Goal: Transaction & Acquisition: Purchase product/service

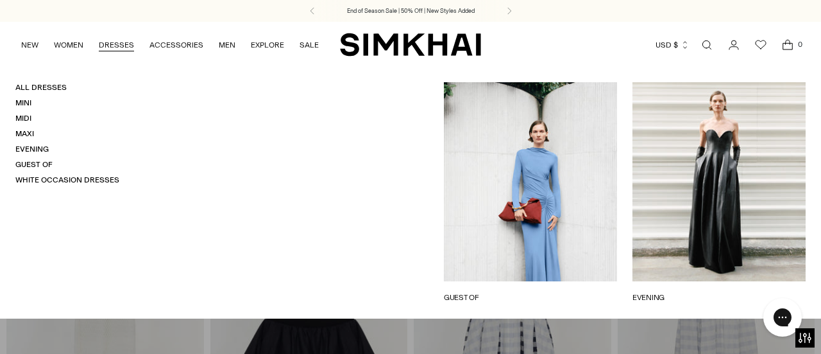
click at [126, 44] on link "DRESSES" at bounding box center [116, 45] width 35 height 28
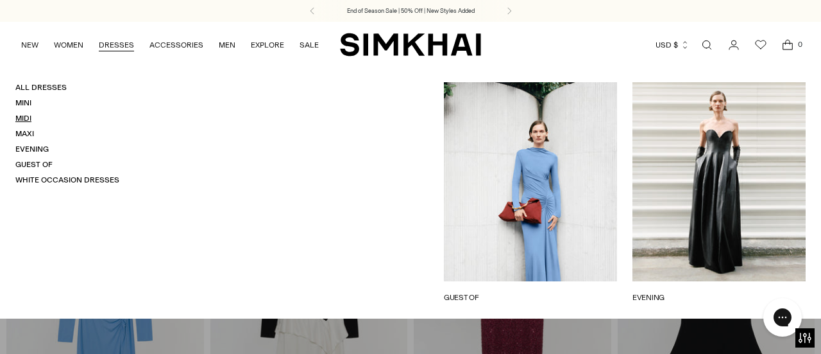
click at [22, 119] on link "Midi" at bounding box center [23, 118] width 16 height 9
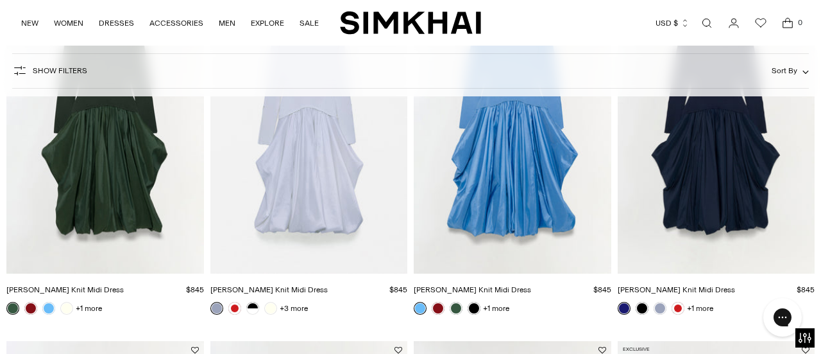
scroll to position [568, 0]
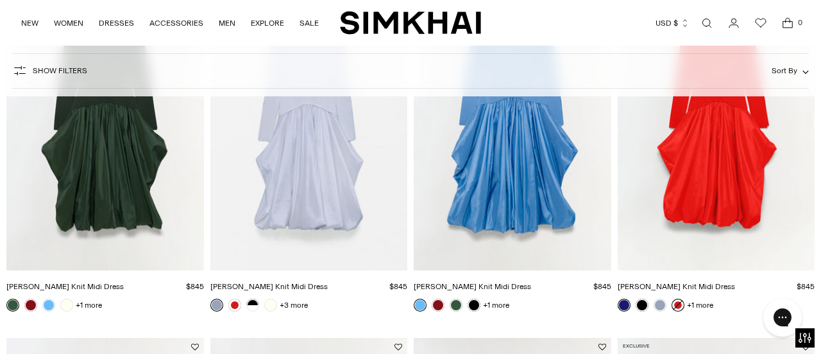
click at [679, 301] on link at bounding box center [678, 304] width 13 height 13
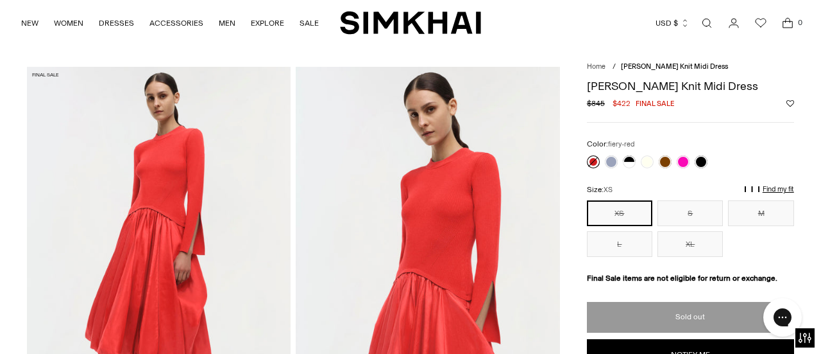
scroll to position [32, 0]
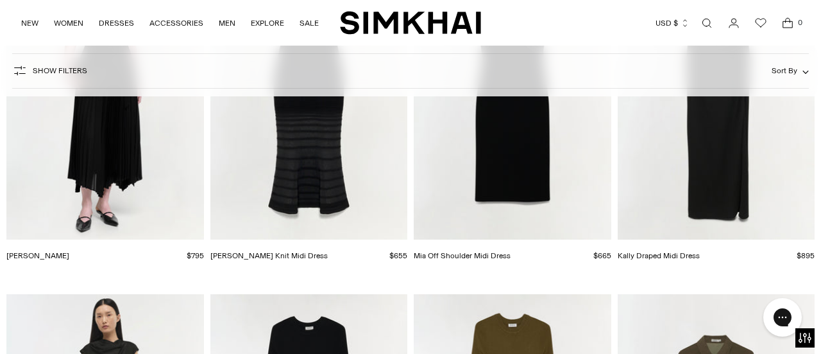
scroll to position [2442, 0]
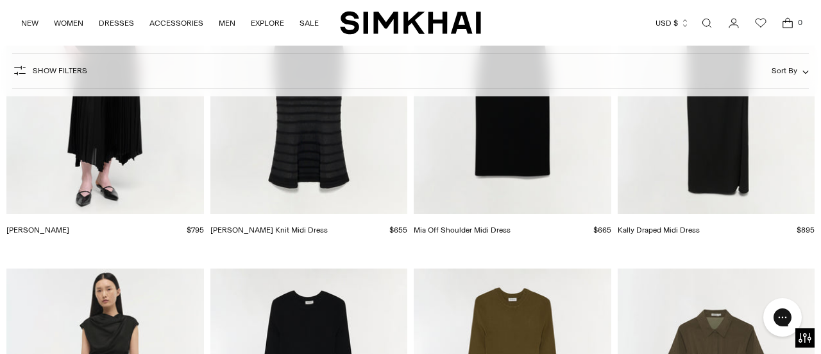
click at [46, 225] on link "Helena Dress" at bounding box center [37, 229] width 63 height 9
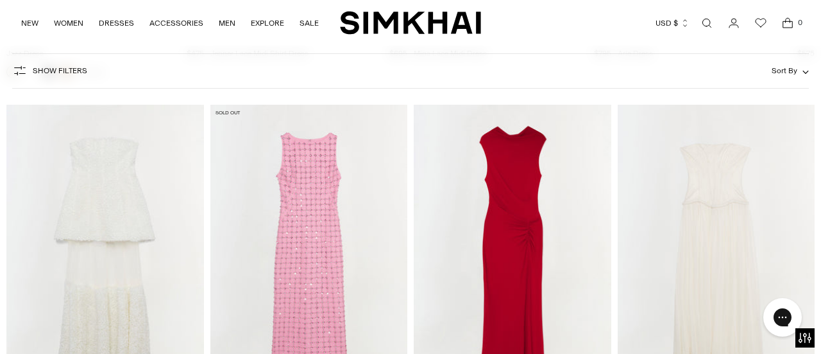
scroll to position [7337, 0]
click at [0, 0] on img "Acacia Jersey Midi Dress" at bounding box center [0, 0] width 0 height 0
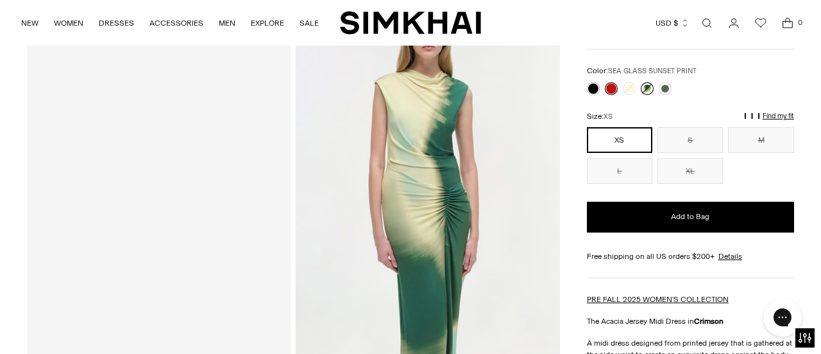
click at [643, 88] on link at bounding box center [647, 88] width 13 height 13
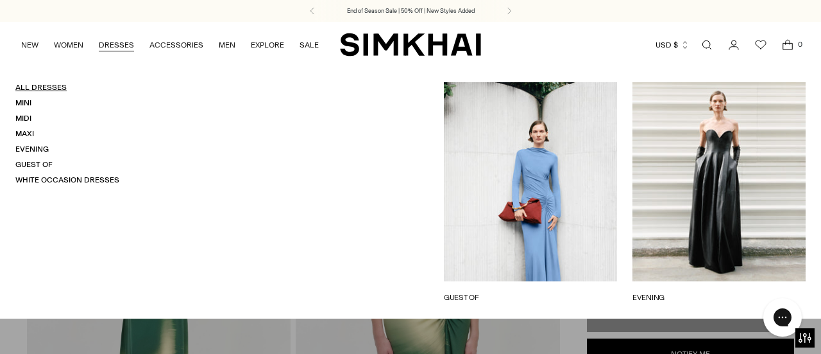
click at [28, 84] on link "All Dresses" at bounding box center [40, 87] width 51 height 9
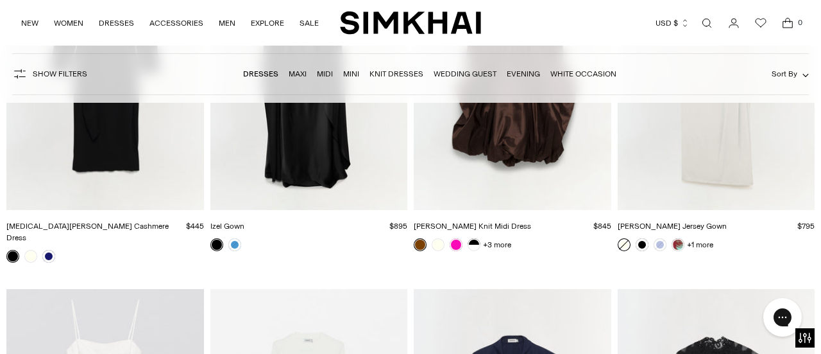
scroll to position [12555, 0]
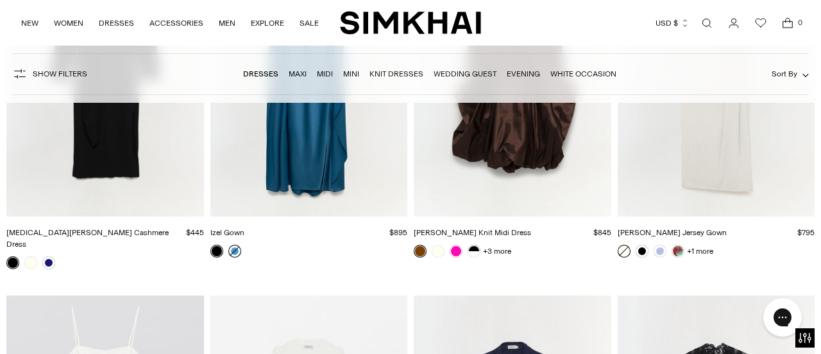
click at [236, 245] on link at bounding box center [234, 251] width 13 height 13
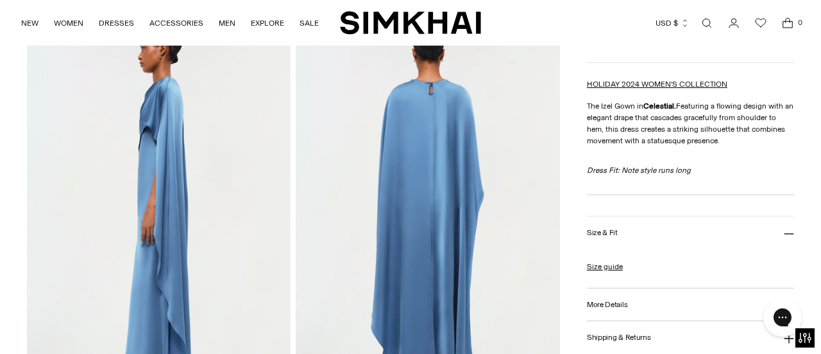
scroll to position [477, 0]
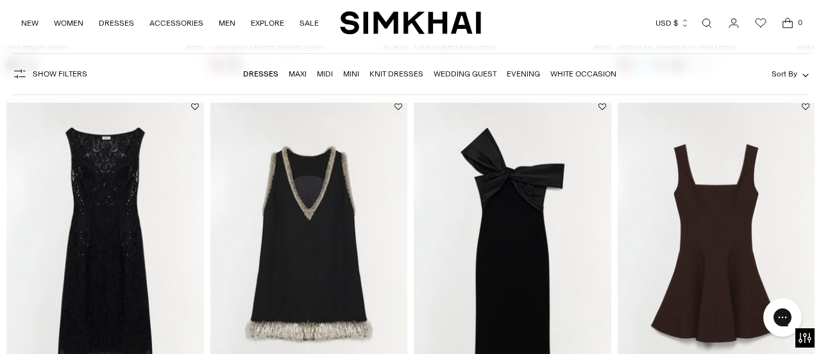
scroll to position [1179, 0]
